Goal: Transaction & Acquisition: Download file/media

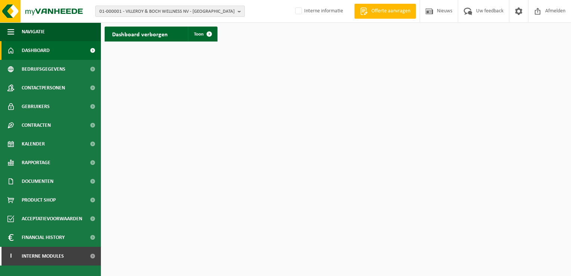
click at [237, 11] on button "01-000001 - VILLEROY & BOCH WELLNESS NV - ROESELARE" at bounding box center [169, 11] width 149 height 11
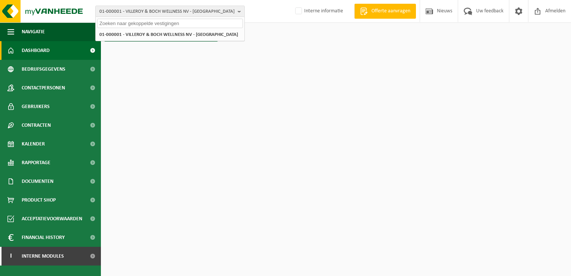
click at [129, 23] on input "text" at bounding box center [170, 23] width 146 height 9
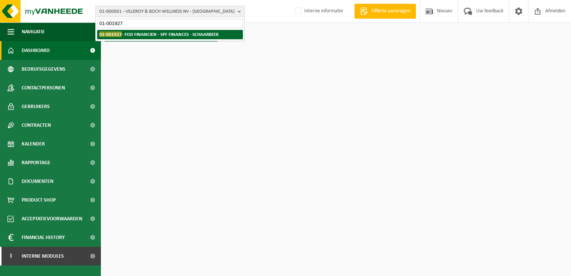
type input "01-001927"
click at [130, 35] on strong "01-001927 - FOD FINANCIEN - SPF FINANCES - SCHAARBEEK" at bounding box center [158, 34] width 119 height 6
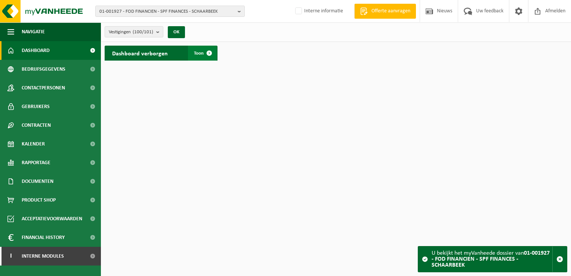
drag, startPoint x: 206, startPoint y: 53, endPoint x: 215, endPoint y: 58, distance: 10.4
click at [206, 53] on span at bounding box center [209, 53] width 15 height 15
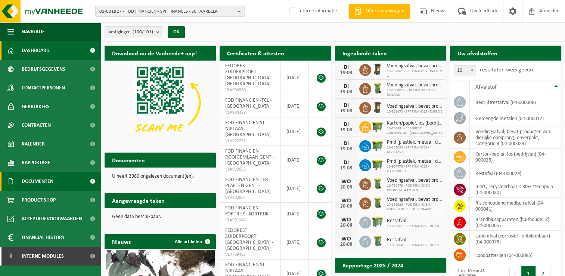
click at [43, 179] on span "Documenten" at bounding box center [38, 181] width 32 height 19
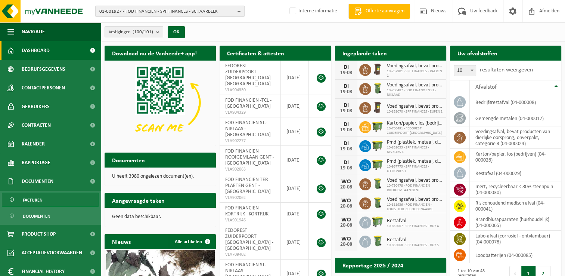
click at [46, 198] on link "Facturen" at bounding box center [50, 199] width 97 height 14
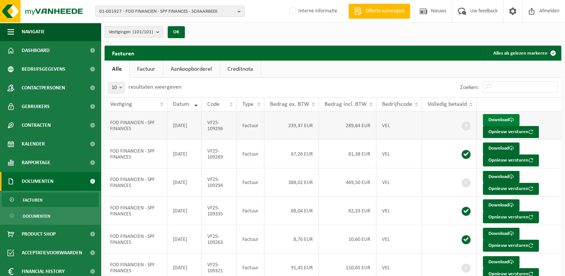
click at [507, 118] on link "Download" at bounding box center [501, 120] width 37 height 12
click at [493, 147] on link "Download" at bounding box center [501, 148] width 37 height 12
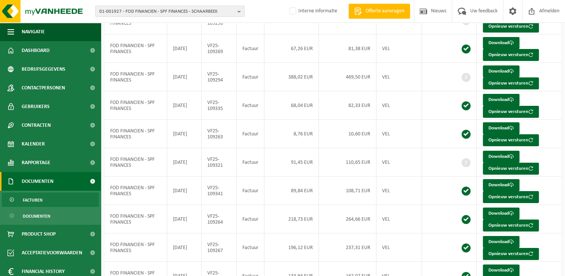
scroll to position [145, 0]
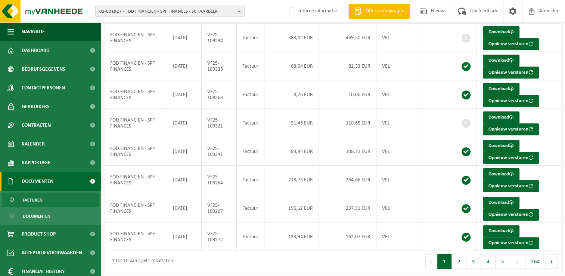
click at [238, 12] on b "button" at bounding box center [241, 11] width 7 height 10
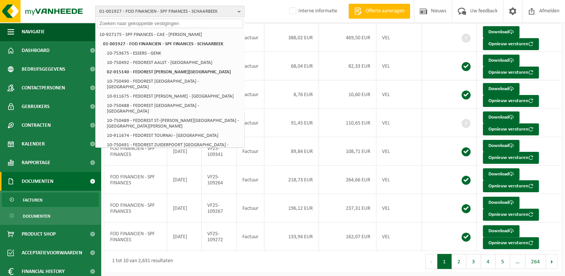
click at [143, 24] on input "text" at bounding box center [170, 23] width 146 height 9
paste input "10-854796"
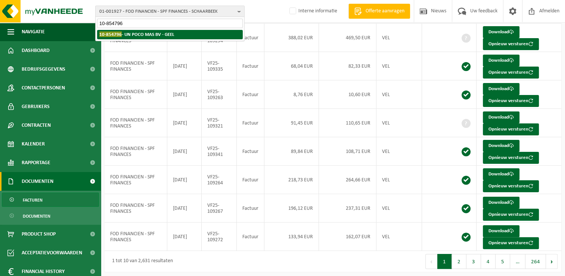
type input "10-854796"
click at [137, 34] on strong "10-854796 - UN POCO MAS BV - GEEL" at bounding box center [136, 34] width 75 height 6
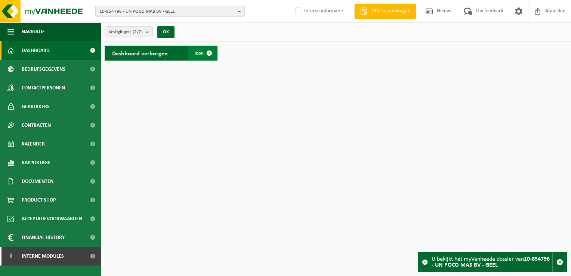
click at [209, 52] on span at bounding box center [209, 53] width 15 height 15
